Goal: Navigation & Orientation: Find specific page/section

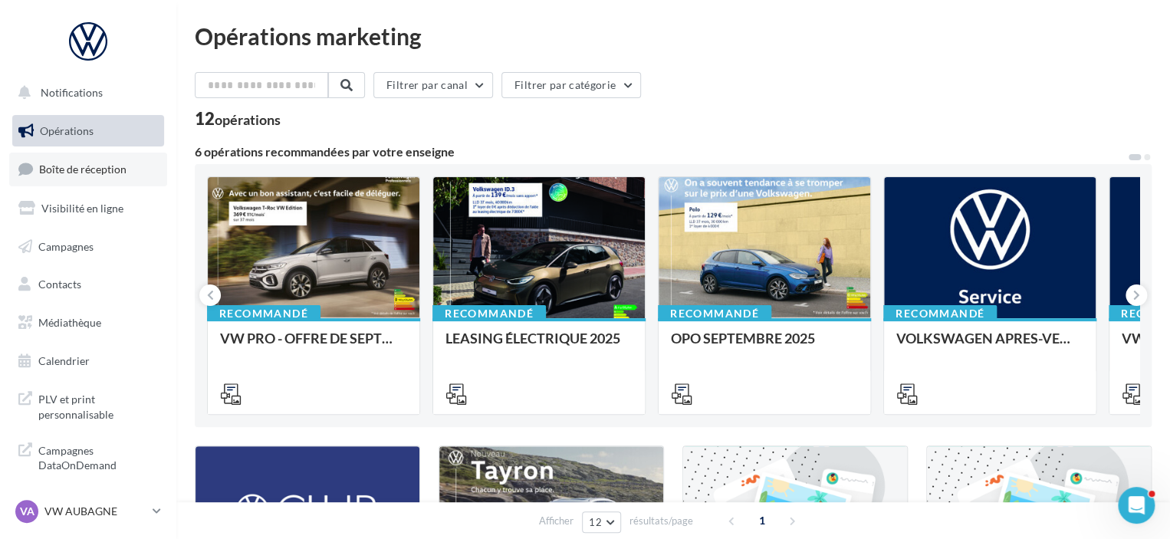
click at [78, 171] on span "Boîte de réception" at bounding box center [82, 169] width 87 height 13
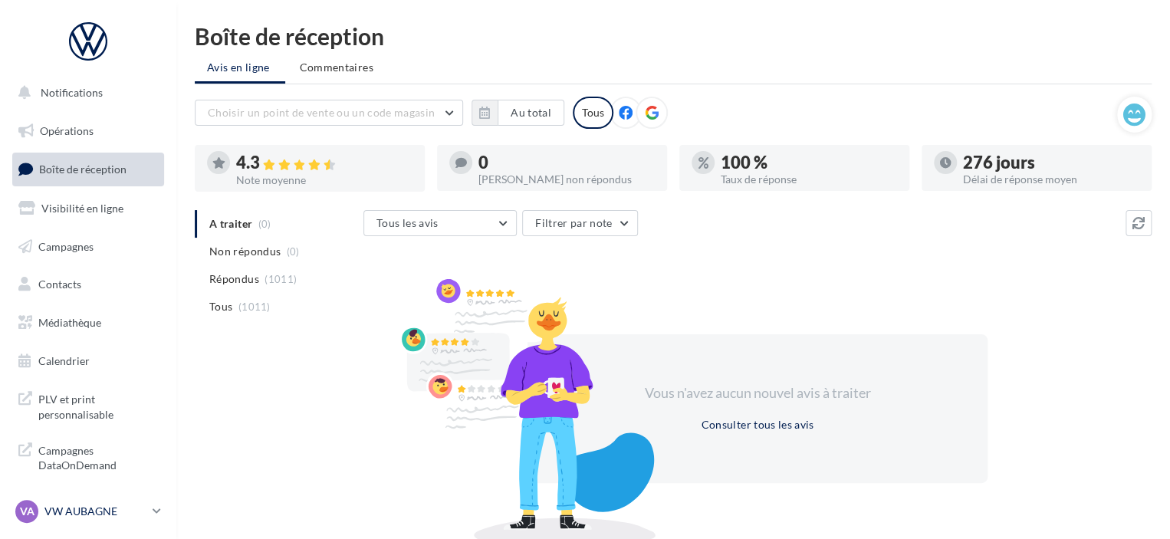
click at [86, 508] on p "VW AUBAGNE" at bounding box center [95, 511] width 102 height 15
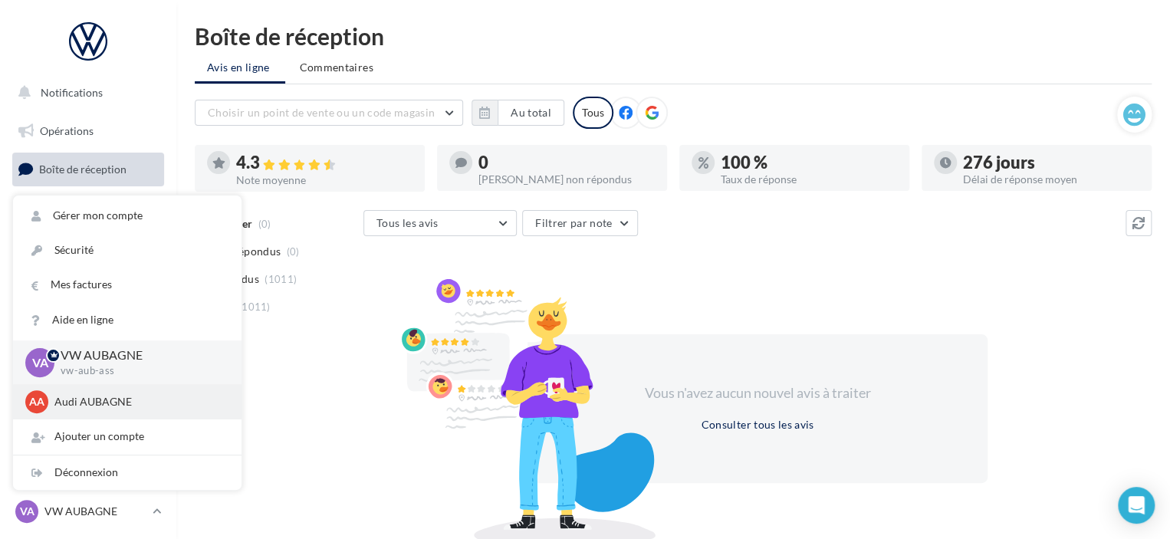
click at [106, 407] on p "Audi AUBAGNE" at bounding box center [138, 401] width 169 height 15
